Goal: Navigation & Orientation: Find specific page/section

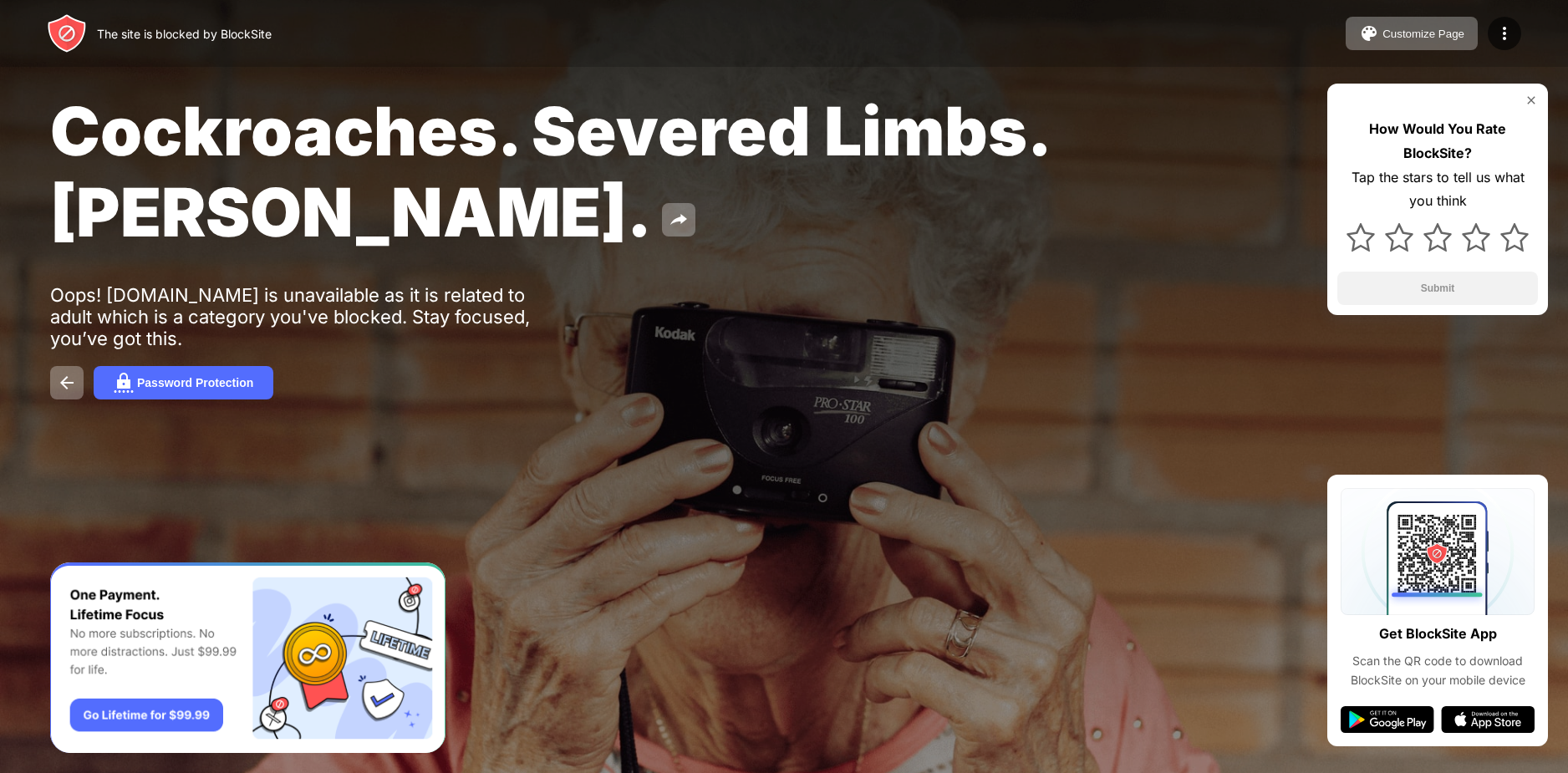
drag, startPoint x: 0, startPoint y: 0, endPoint x: 1179, endPoint y: 242, distance: 1203.6
